Goal: Use online tool/utility: Use online tool/utility

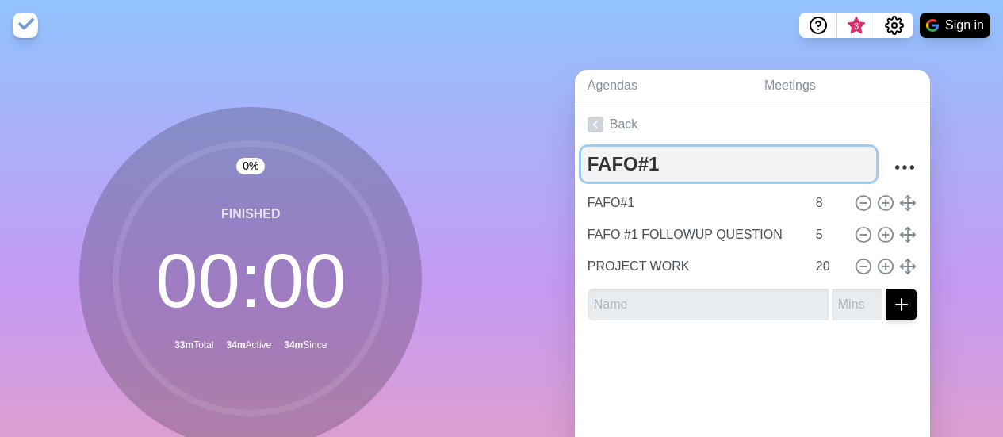
click at [655, 163] on textarea "FAFO#1" at bounding box center [728, 164] width 295 height 35
click at [656, 163] on textarea "FAFO#1" at bounding box center [728, 164] width 295 height 35
click at [657, 163] on textarea "FAFO#1" at bounding box center [728, 164] width 295 height 35
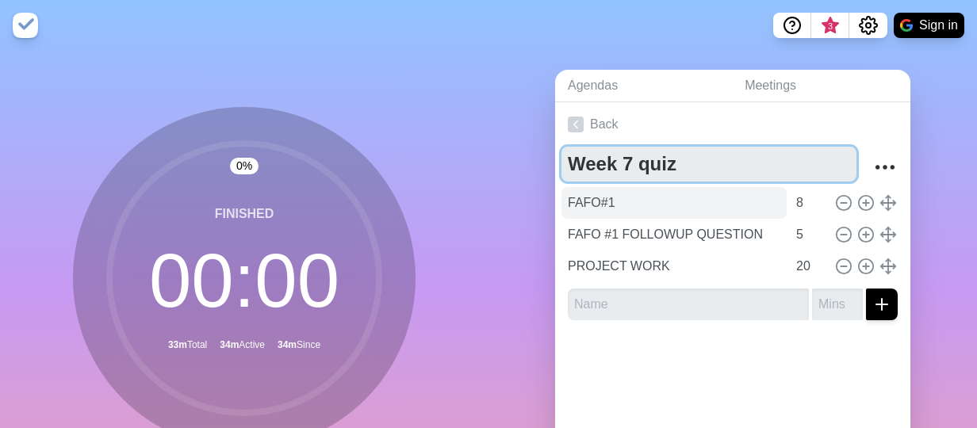
type textarea "Week 7 quiz"
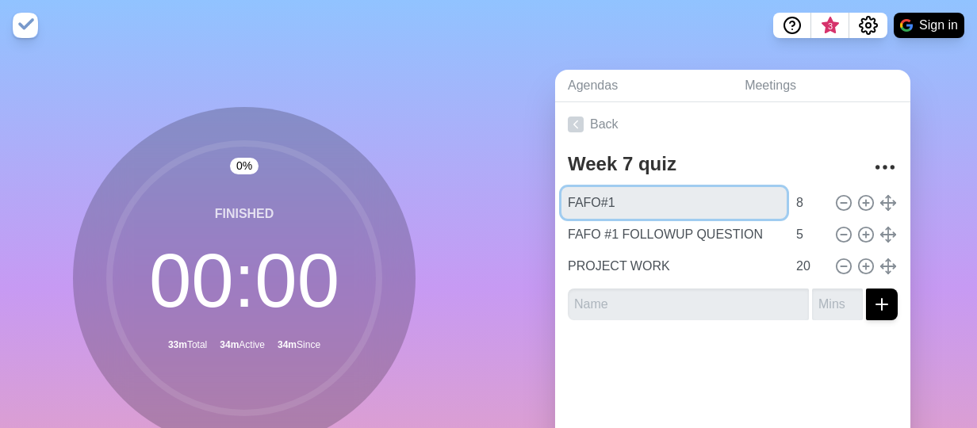
drag, startPoint x: 651, startPoint y: 206, endPoint x: 469, endPoint y: 206, distance: 182.4
click at [469, 206] on div "0 % Finished 00 : 00 33m Total 34m Active 34m Since Start Agendas Meetings Back…" at bounding box center [488, 314] width 977 height 527
type input "[DOMAIN_NAME]"
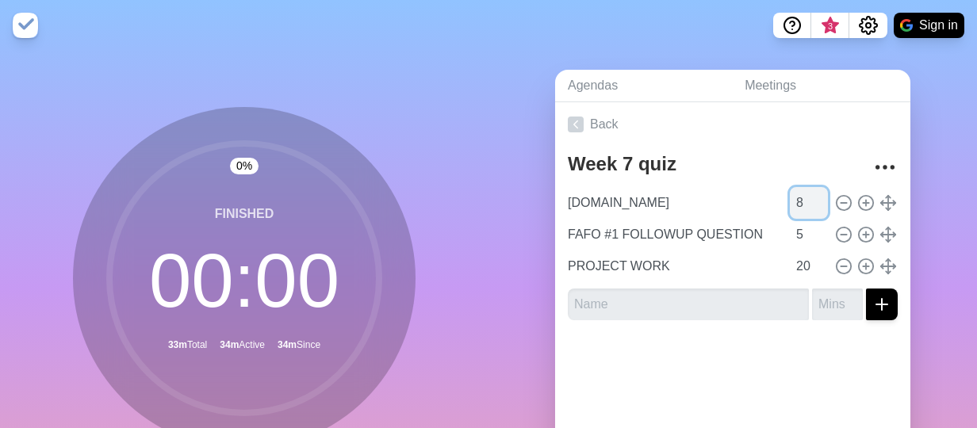
click at [790, 203] on input "8" at bounding box center [809, 203] width 38 height 32
type input "15"
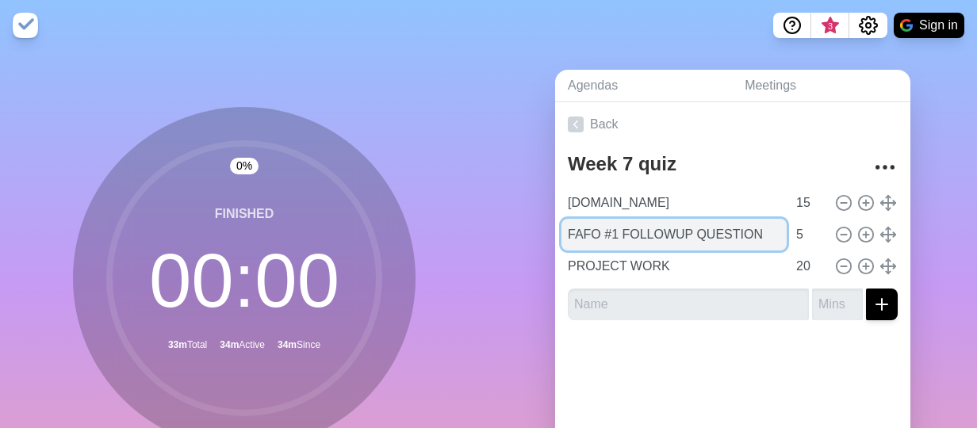
click at [707, 237] on input "FAFO #1 FOLLOWUP QUESTION" at bounding box center [674, 235] width 225 height 32
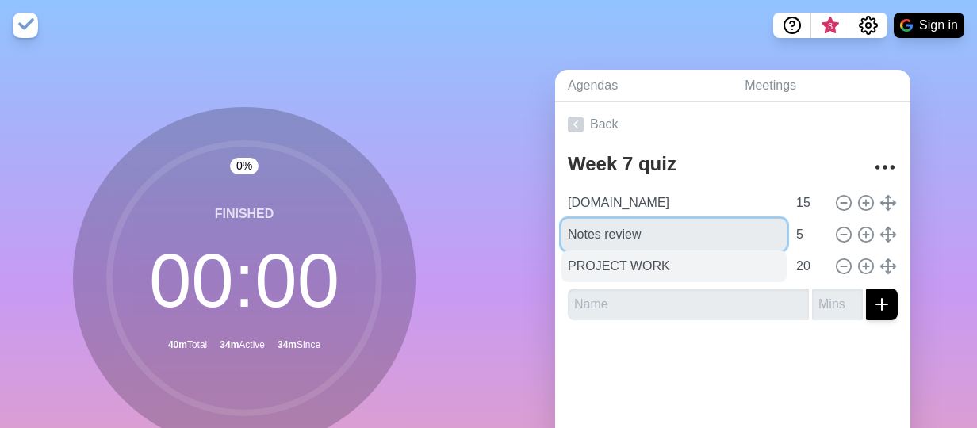
type input "Notes review"
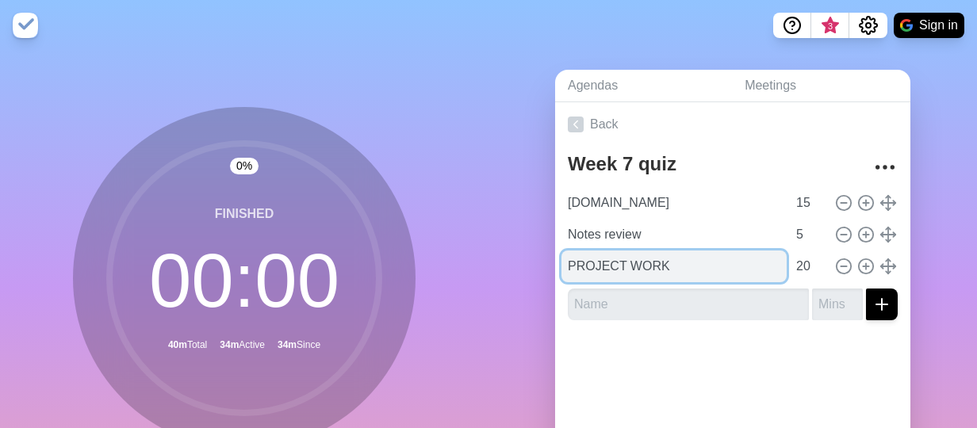
click at [700, 270] on input "PROJECT WORK" at bounding box center [674, 267] width 225 height 32
type input "Q"
type input "Week 7 quiz"
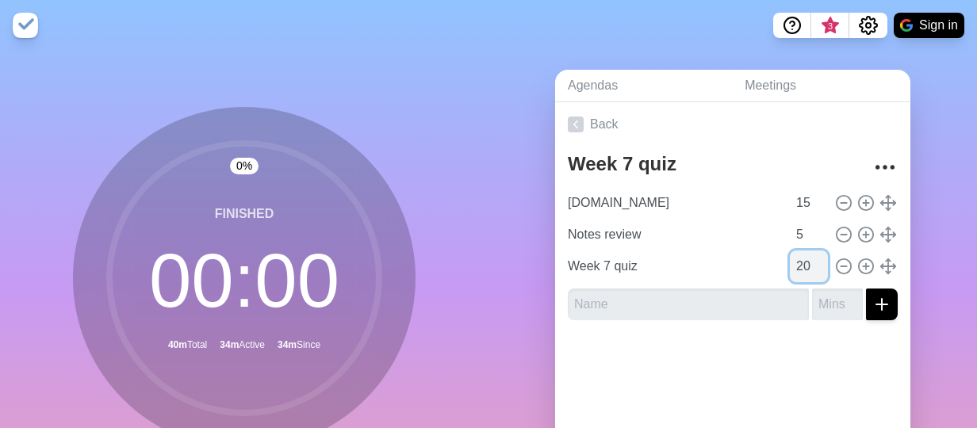
click at [790, 260] on input "20" at bounding box center [809, 267] width 38 height 32
type input "30"
click at [724, 381] on div at bounding box center [732, 364] width 355 height 63
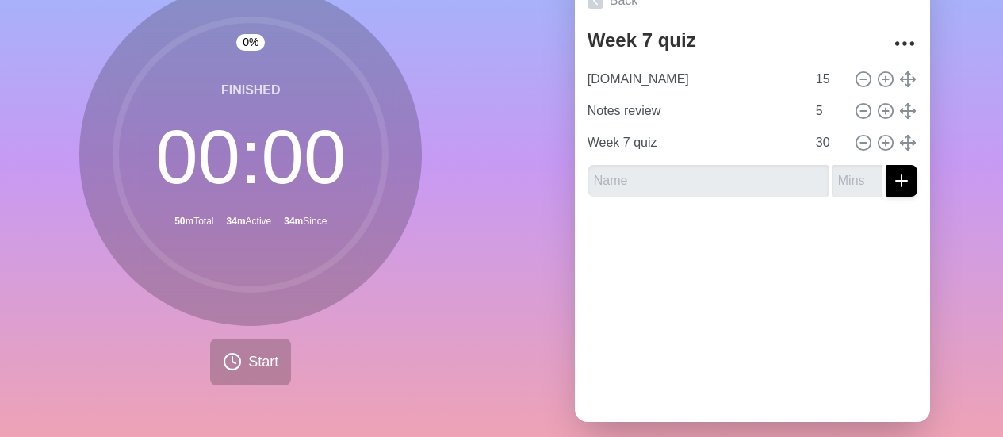
scroll to position [152, 0]
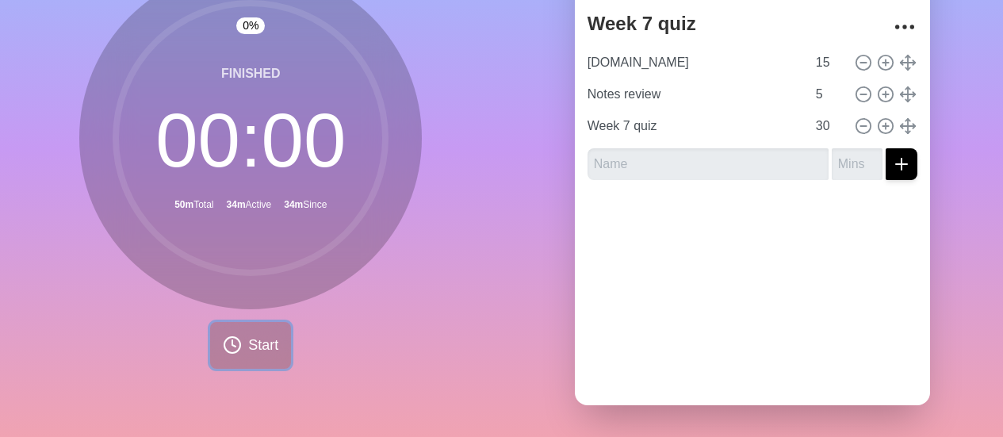
click at [253, 352] on button "Start" at bounding box center [250, 345] width 81 height 47
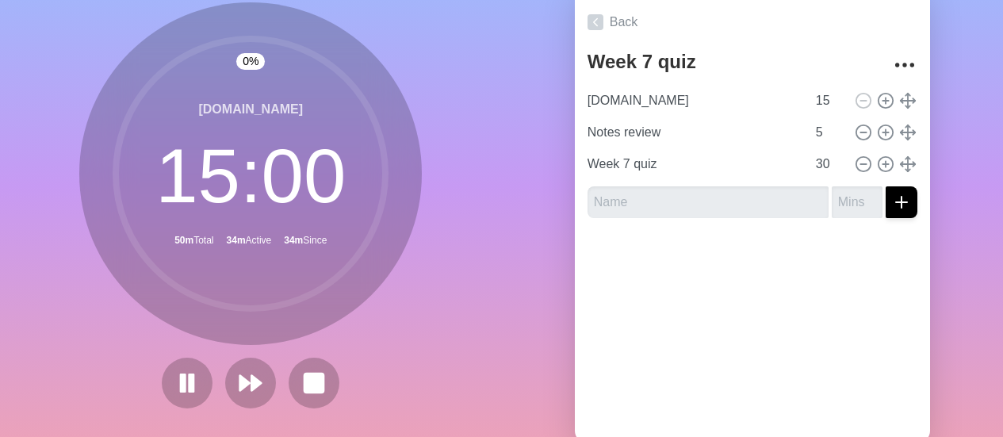
scroll to position [73, 0]
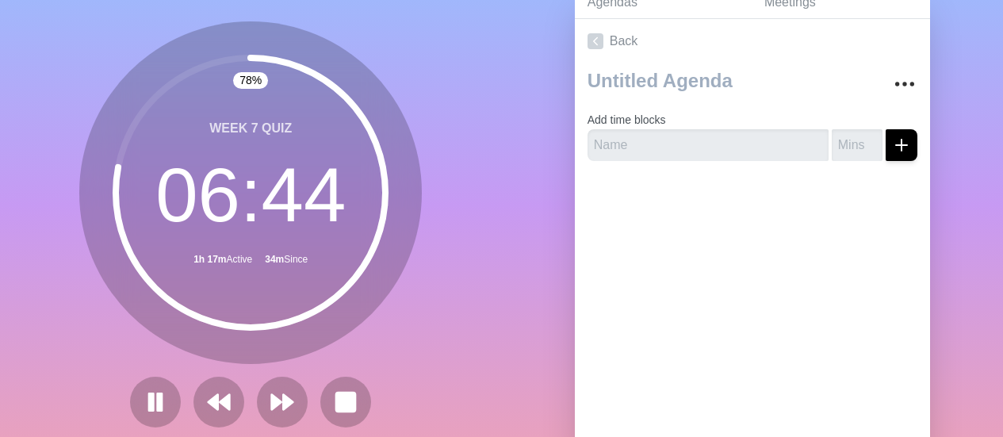
scroll to position [152, 0]
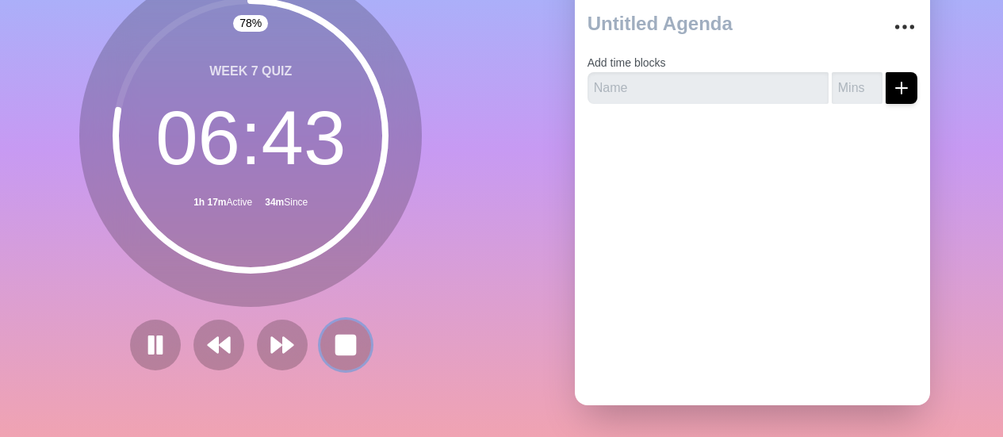
drag, startPoint x: 335, startPoint y: 327, endPoint x: 337, endPoint y: 318, distance: 8.9
click at [335, 332] on icon at bounding box center [345, 344] width 25 height 25
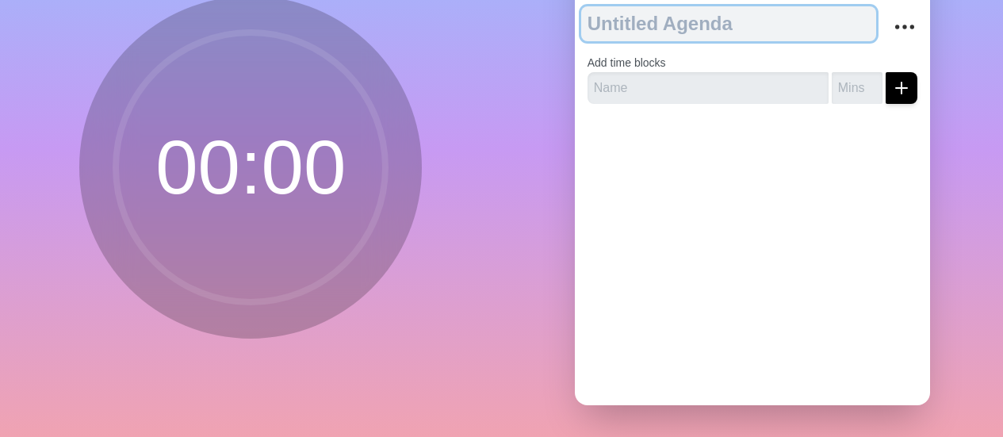
click at [677, 18] on textarea at bounding box center [728, 23] width 295 height 35
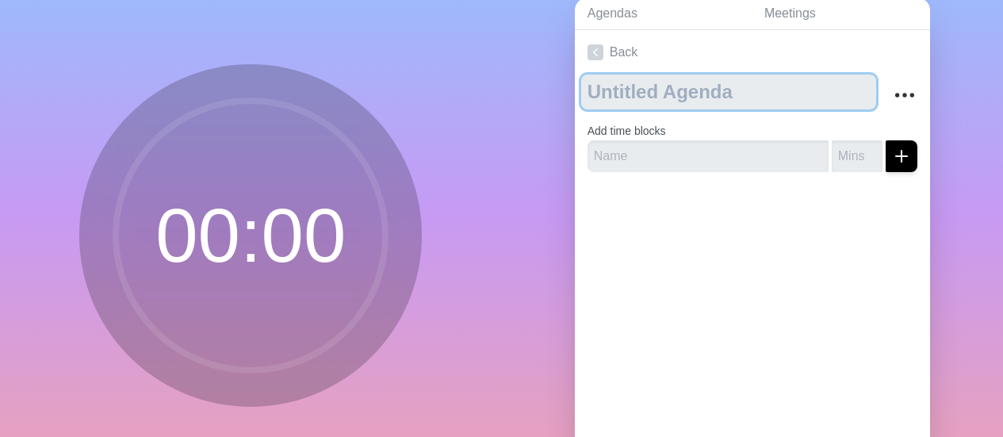
scroll to position [0, 0]
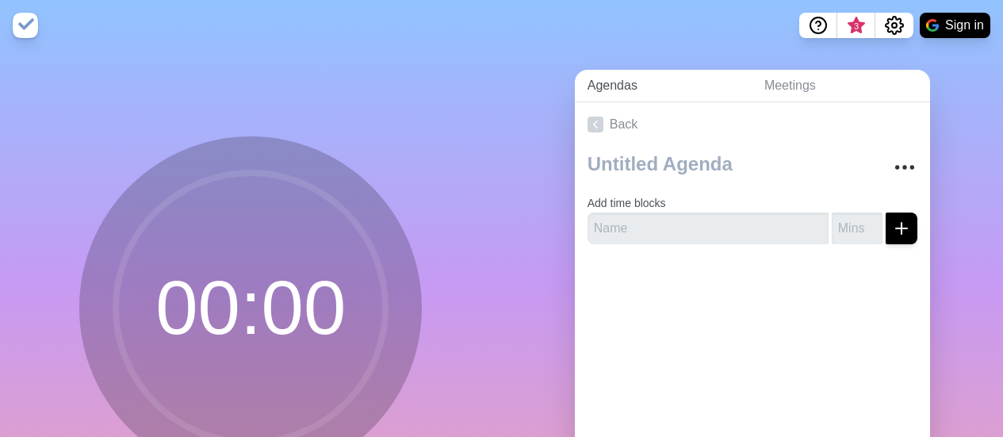
click at [615, 98] on link "Agendas" at bounding box center [663, 86] width 177 height 33
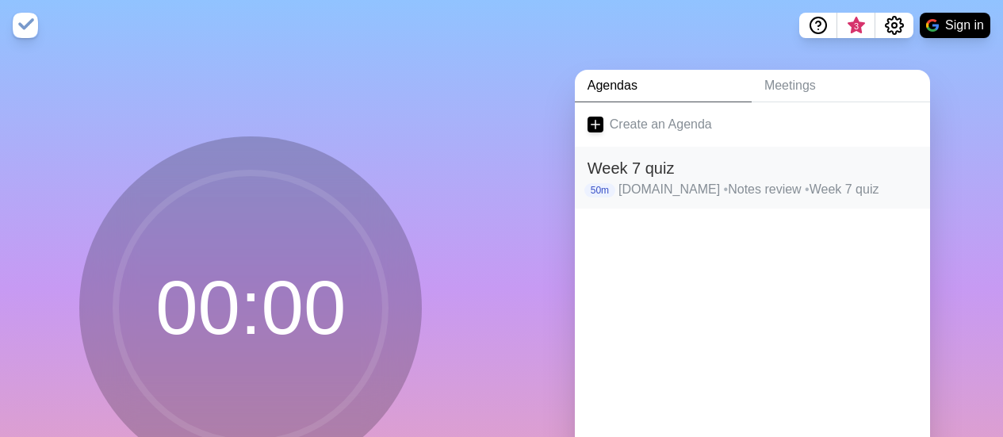
click at [640, 172] on h2 "Week 7 quiz" at bounding box center [753, 168] width 330 height 24
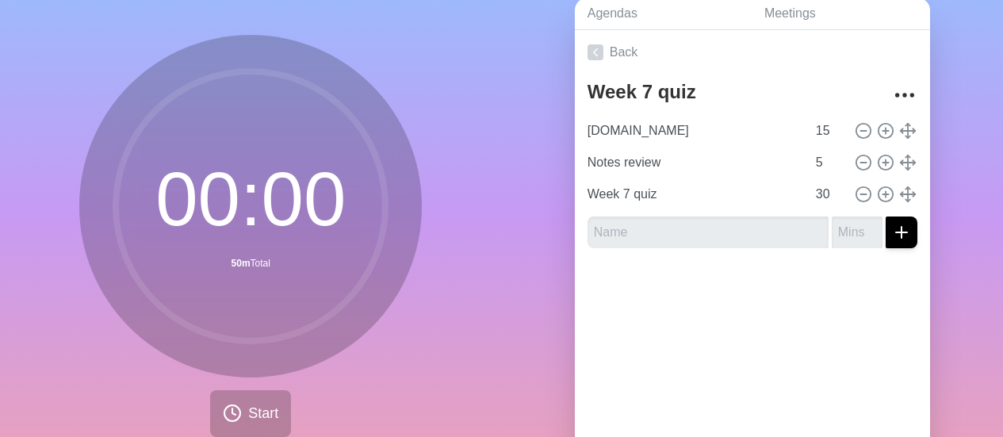
scroll to position [79, 0]
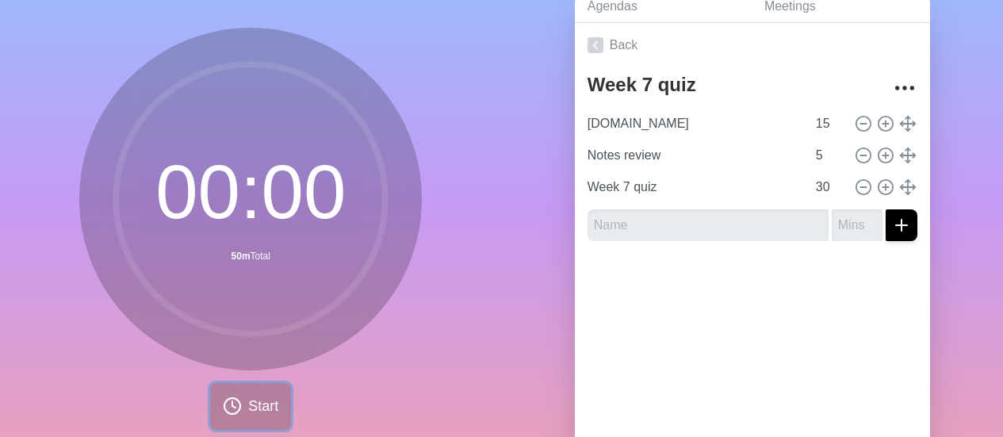
click at [234, 393] on button "Start" at bounding box center [250, 406] width 81 height 47
